Goal: Task Accomplishment & Management: Use online tool/utility

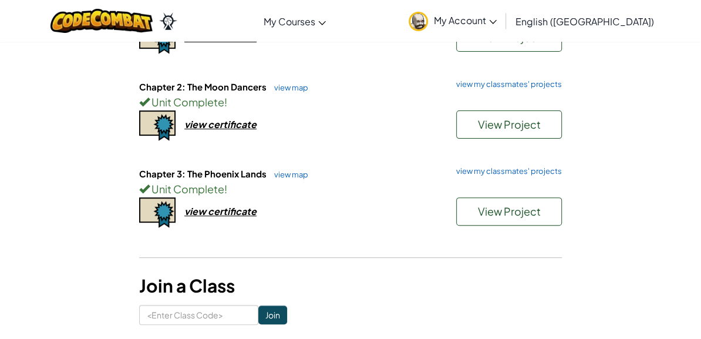
scroll to position [187, 0]
click at [278, 170] on link "view map" at bounding box center [288, 173] width 40 height 9
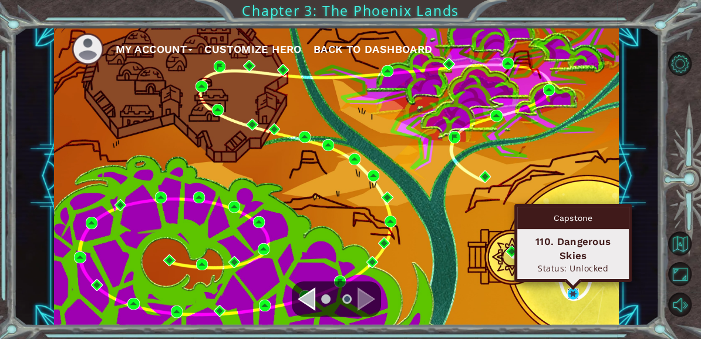
click at [574, 295] on img at bounding box center [573, 293] width 12 height 12
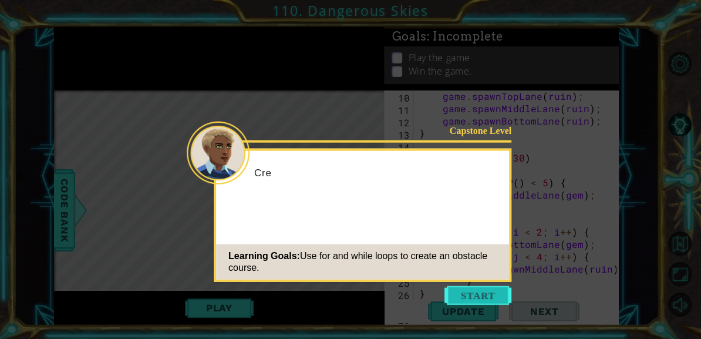
click at [476, 290] on button "Start" at bounding box center [477, 295] width 67 height 19
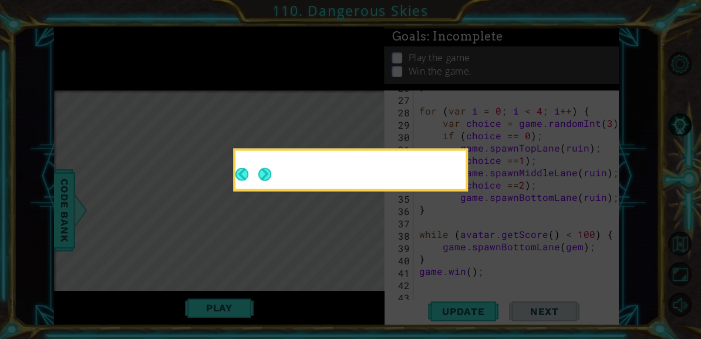
scroll to position [394, 0]
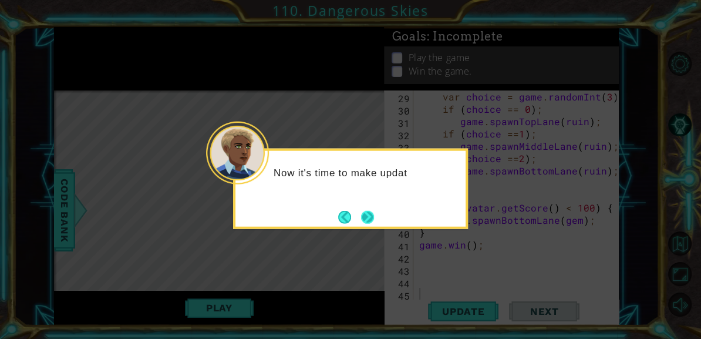
click at [365, 211] on button "Next" at bounding box center [367, 216] width 13 height 13
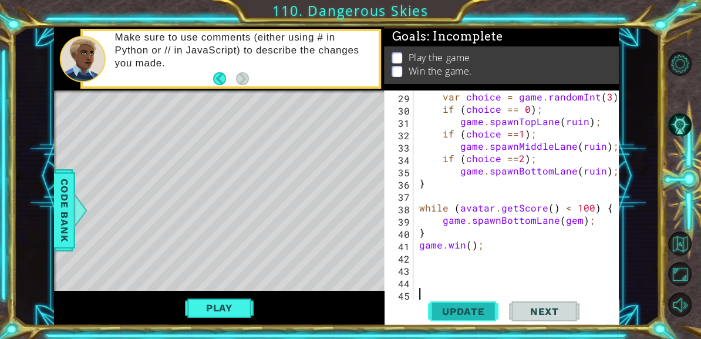
click at [472, 312] on span "Update" at bounding box center [463, 311] width 66 height 12
click at [224, 302] on button "Play" at bounding box center [219, 307] width 69 height 22
